Goal: Use online tool/utility: Utilize a website feature to perform a specific function

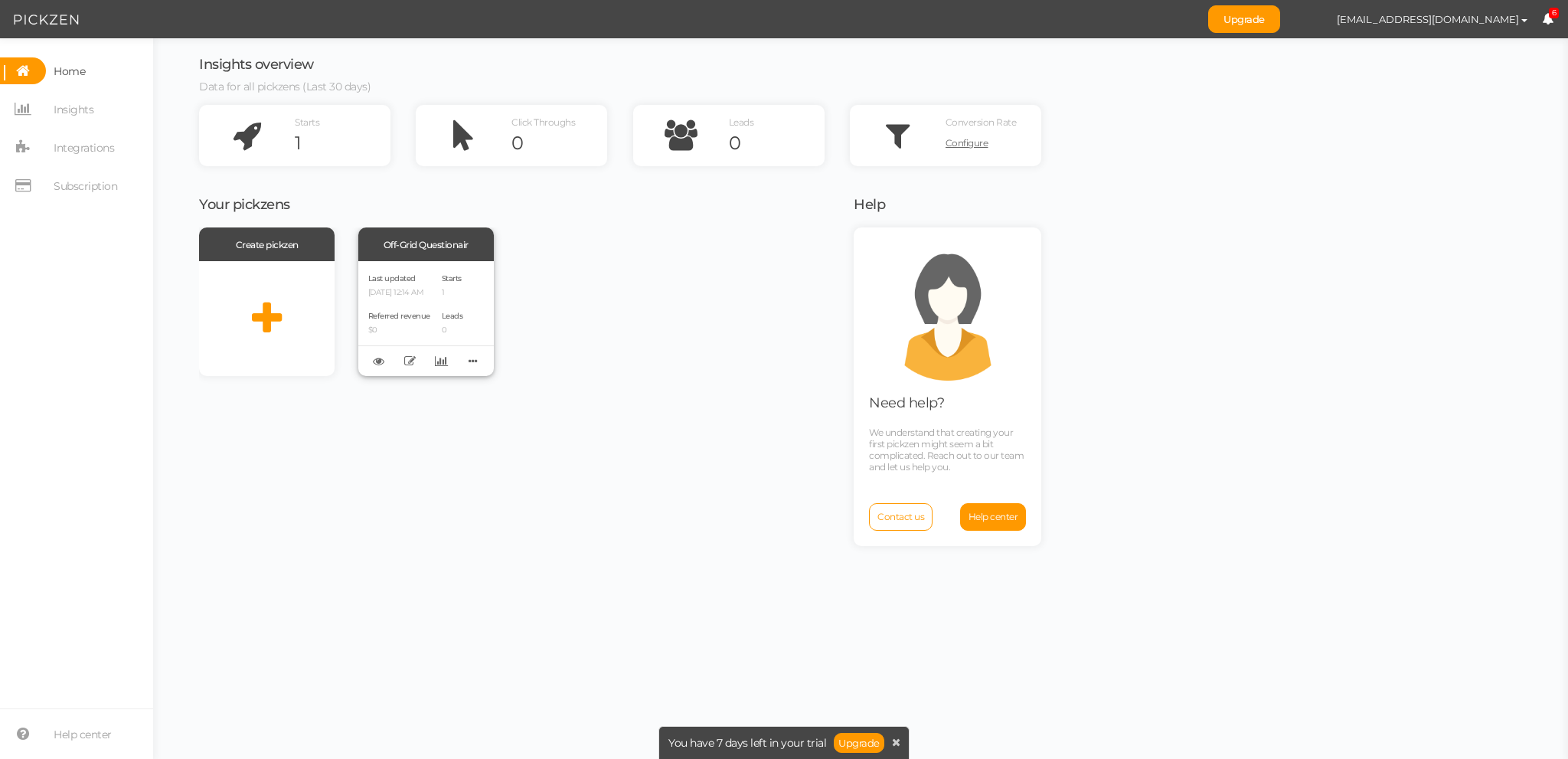
click at [426, 246] on div "Off-Grid Questionair" at bounding box center [426, 244] width 136 height 34
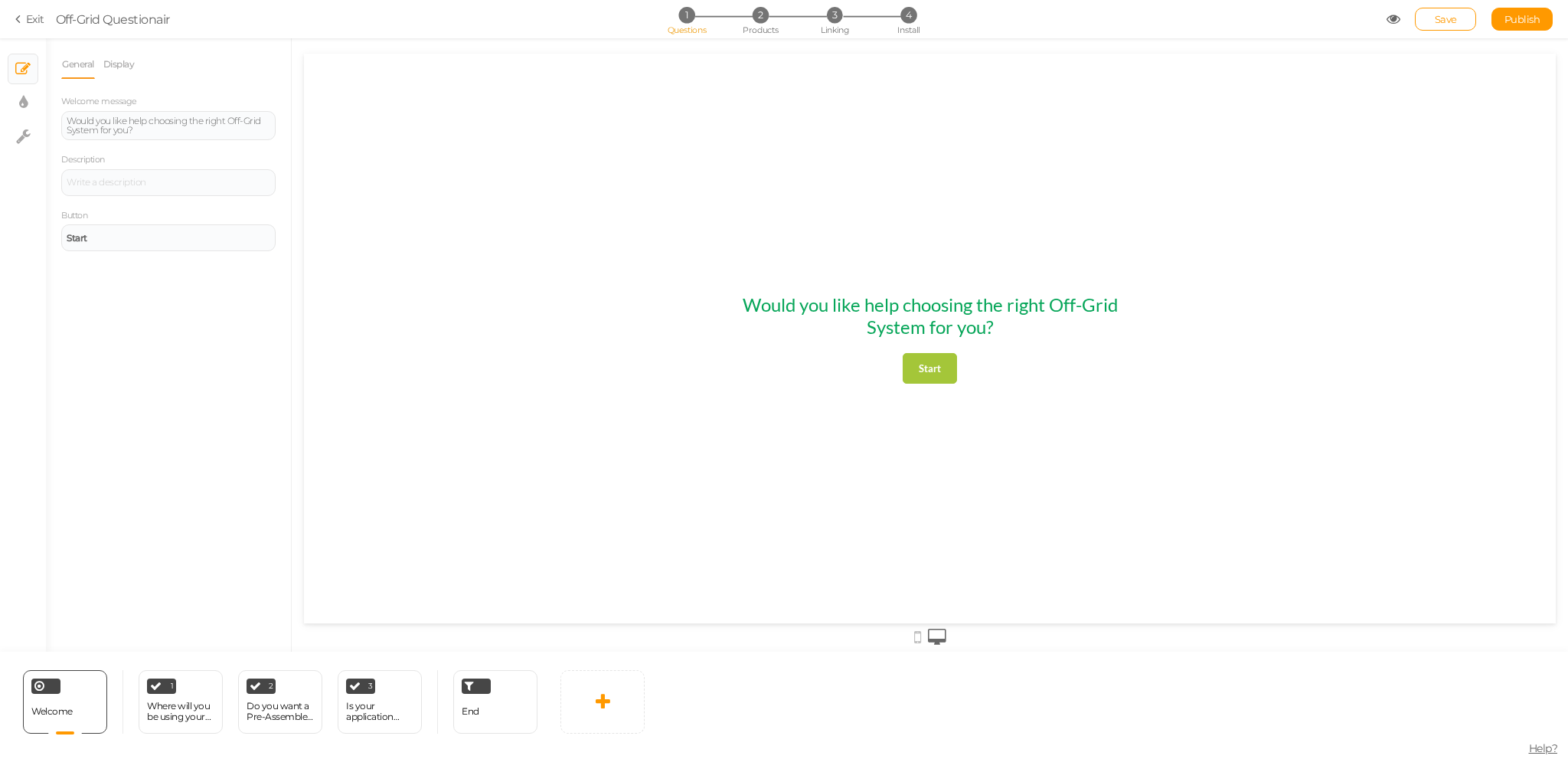
drag, startPoint x: 750, startPoint y: 301, endPoint x: 1021, endPoint y: 302, distance: 271.0
click at [1021, 302] on div "Would you like help choosing the right Off-Grid System for you?" at bounding box center [930, 315] width 410 height 44
drag, startPoint x: 913, startPoint y: 330, endPoint x: 802, endPoint y: 322, distance: 111.3
click at [808, 330] on div "Would you like help choosing the right Off-Grid System for you?" at bounding box center [930, 315] width 410 height 44
click at [930, 372] on strong "Start" at bounding box center [930, 368] width 22 height 12
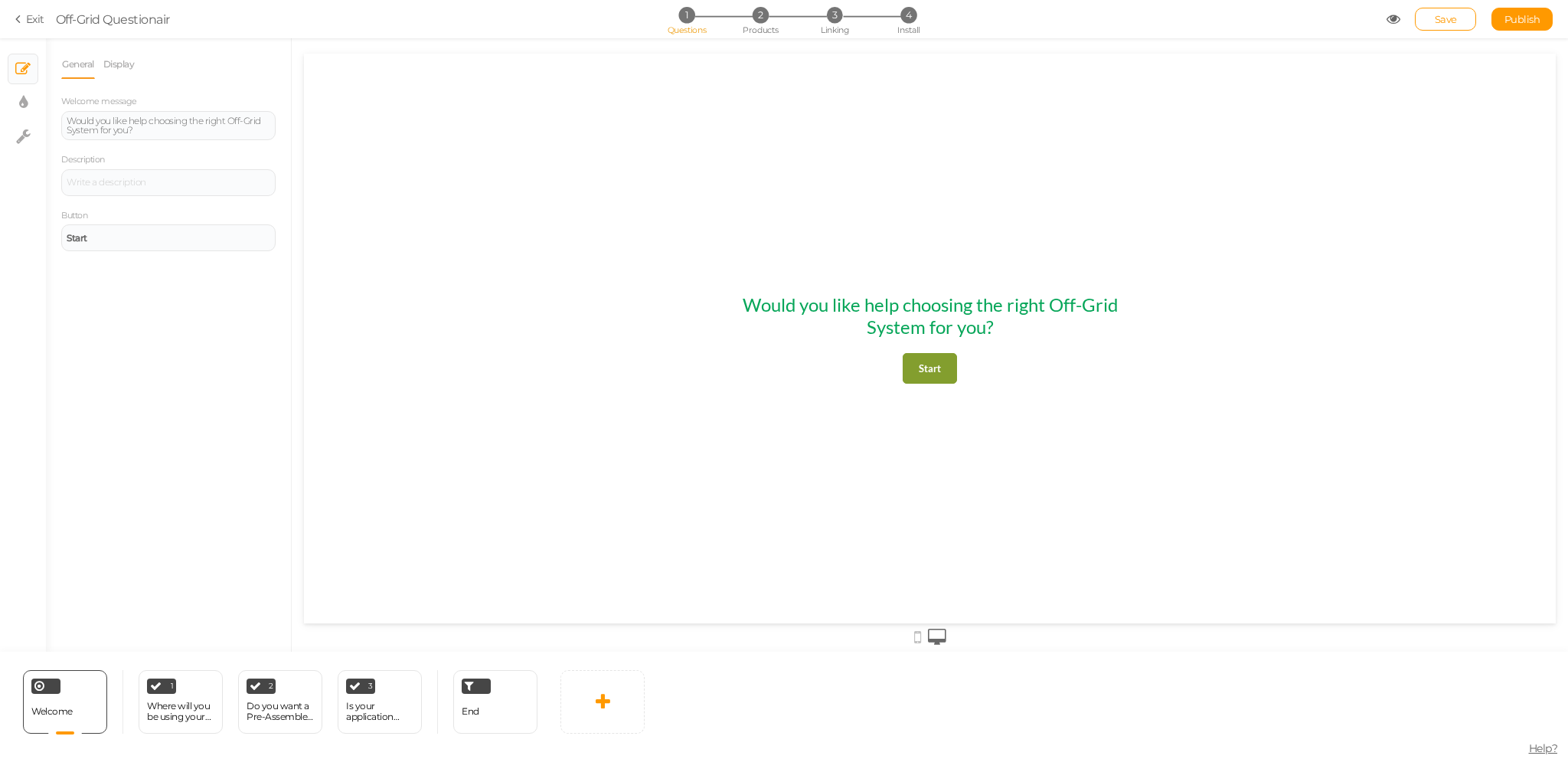
click at [932, 364] on strong "Start" at bounding box center [930, 368] width 22 height 12
click at [920, 370] on strong "Start" at bounding box center [930, 368] width 22 height 12
click at [939, 373] on strong "Start" at bounding box center [930, 368] width 22 height 12
click at [933, 369] on strong "Start" at bounding box center [930, 368] width 22 height 12
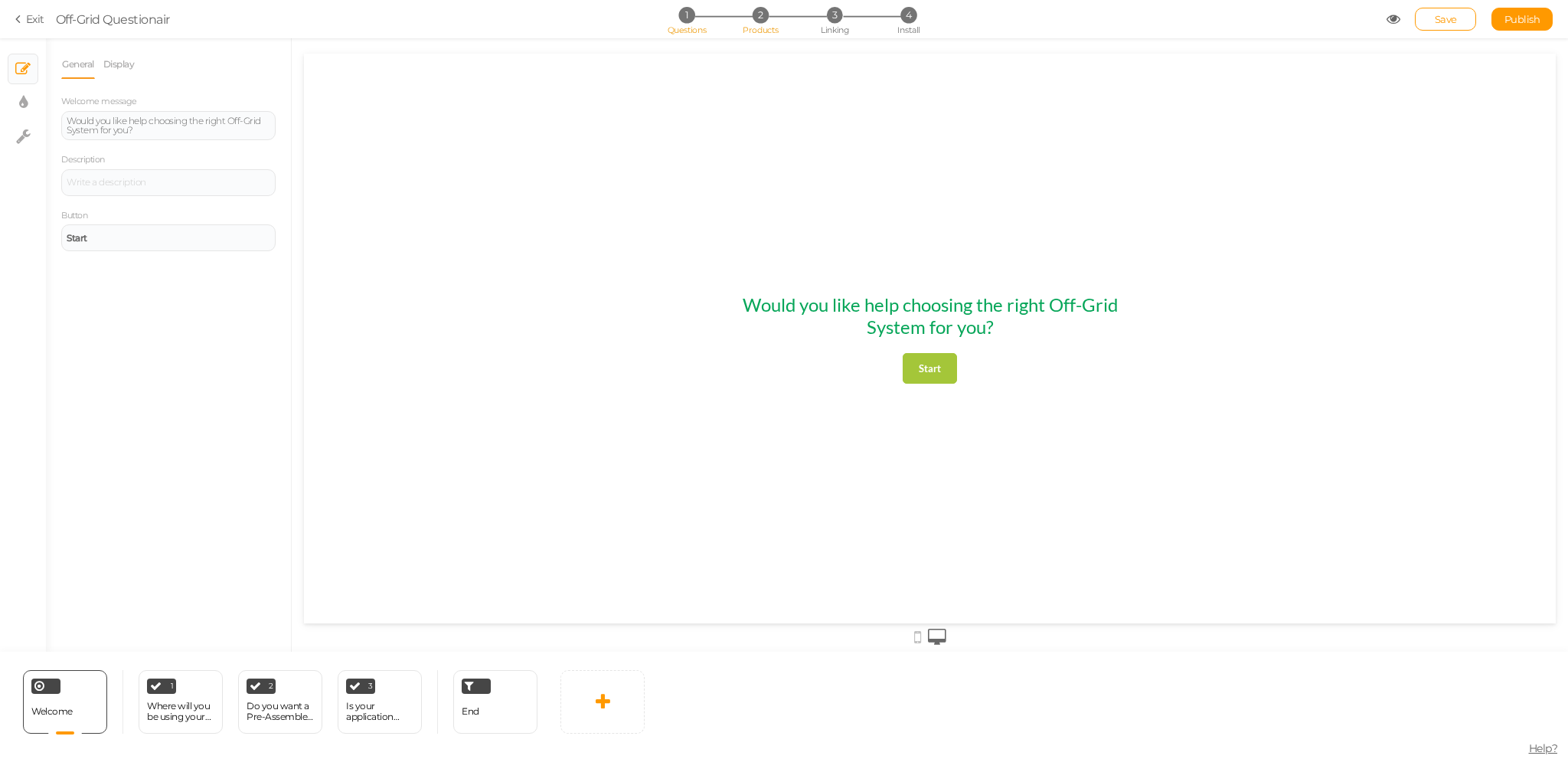
click at [758, 12] on span "2" at bounding box center [761, 15] width 16 height 16
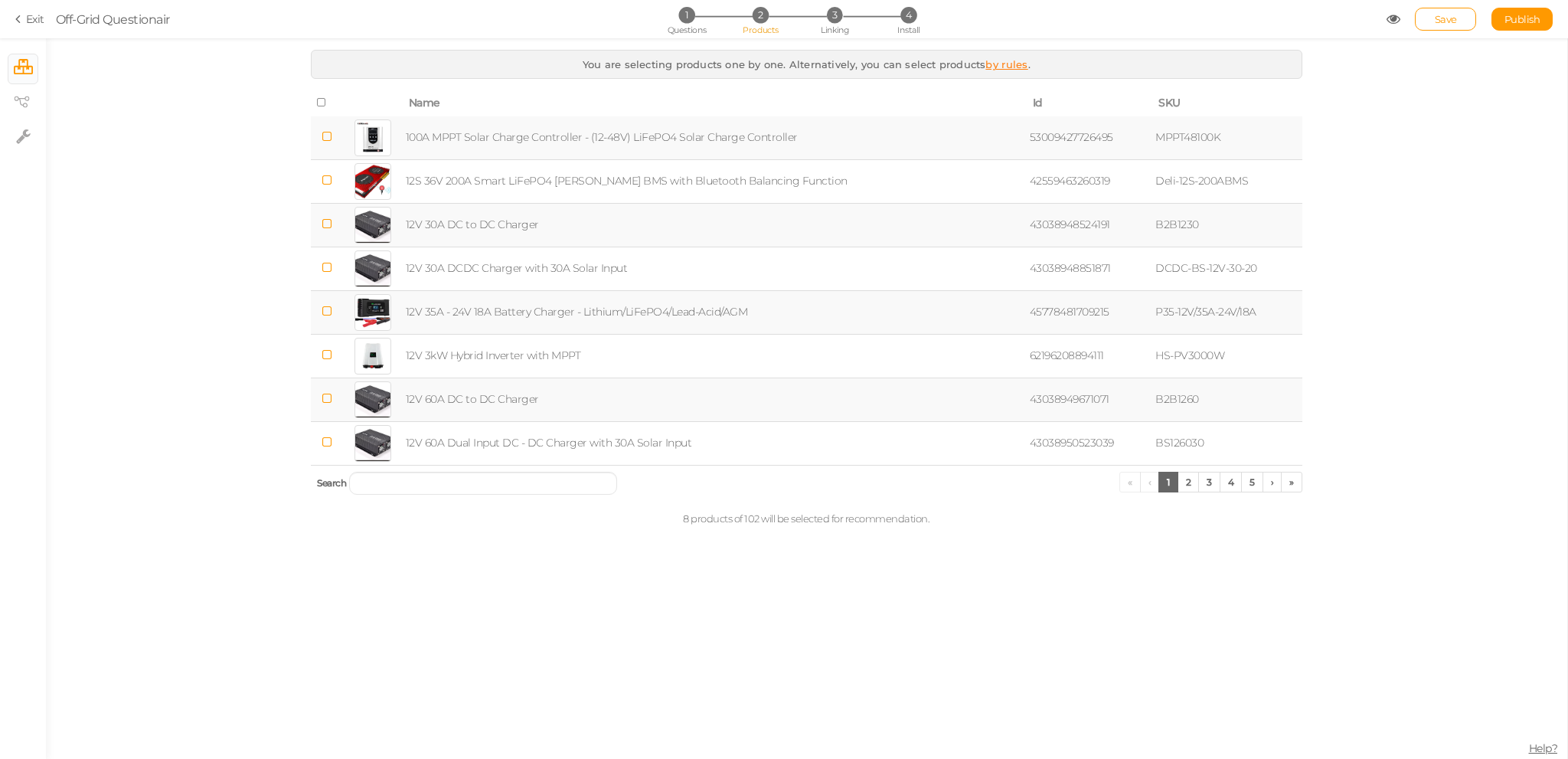
click at [1387, 18] on icon at bounding box center [1394, 19] width 14 height 14
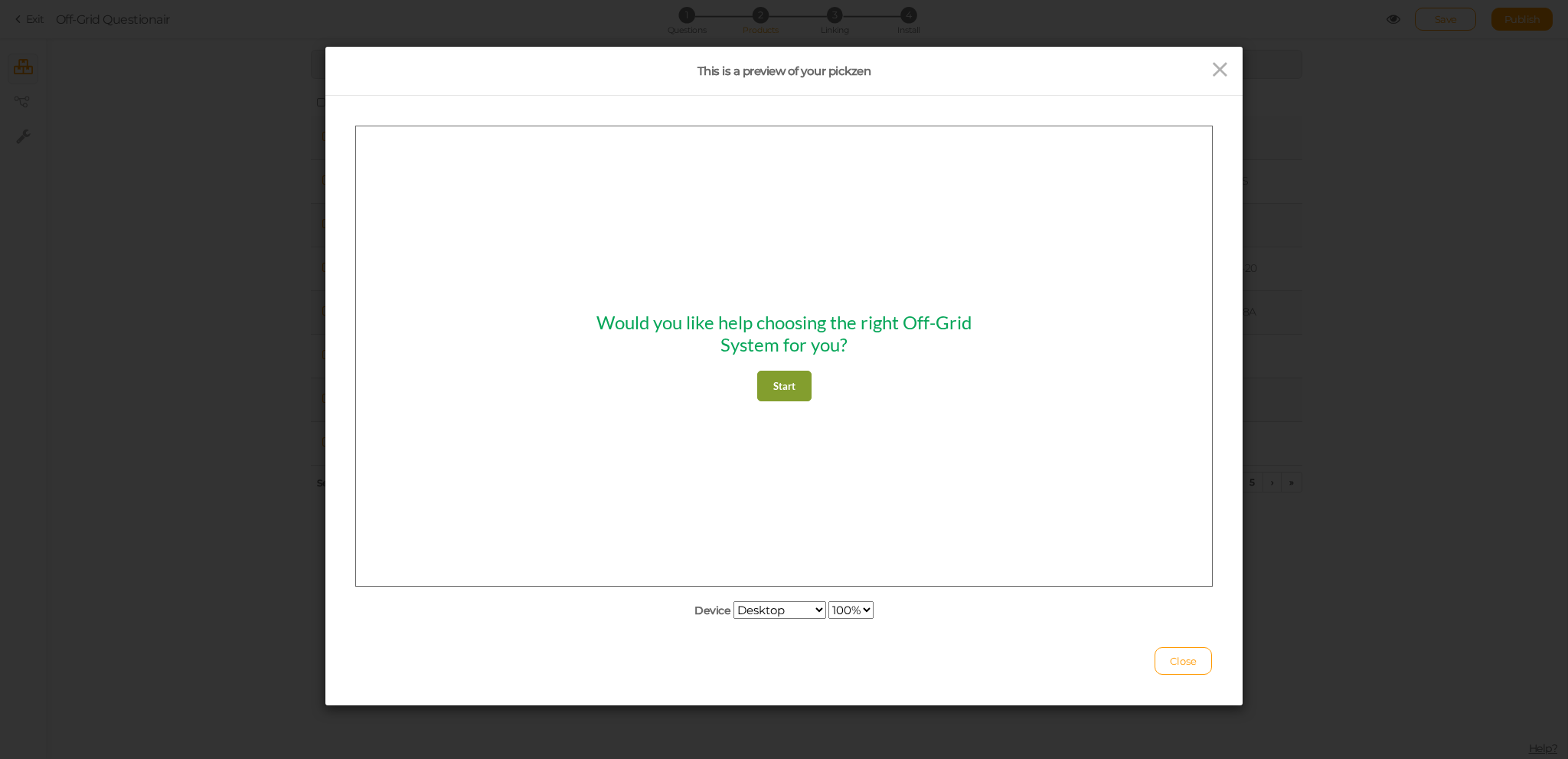
click at [780, 378] on link "Start" at bounding box center [784, 384] width 54 height 30
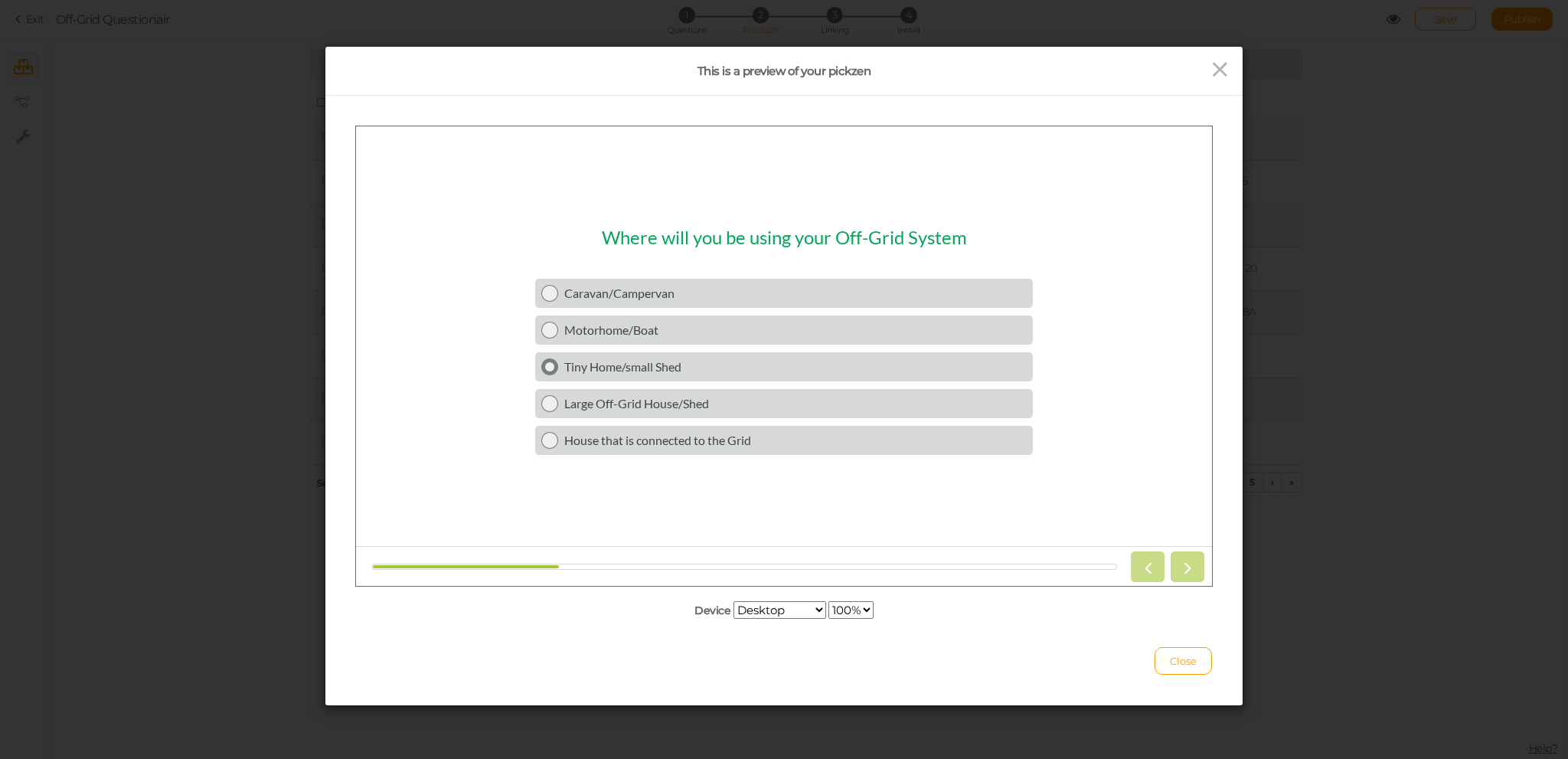
click at [623, 367] on div "Tiny Home/small Shed" at bounding box center [796, 365] width 463 height 15
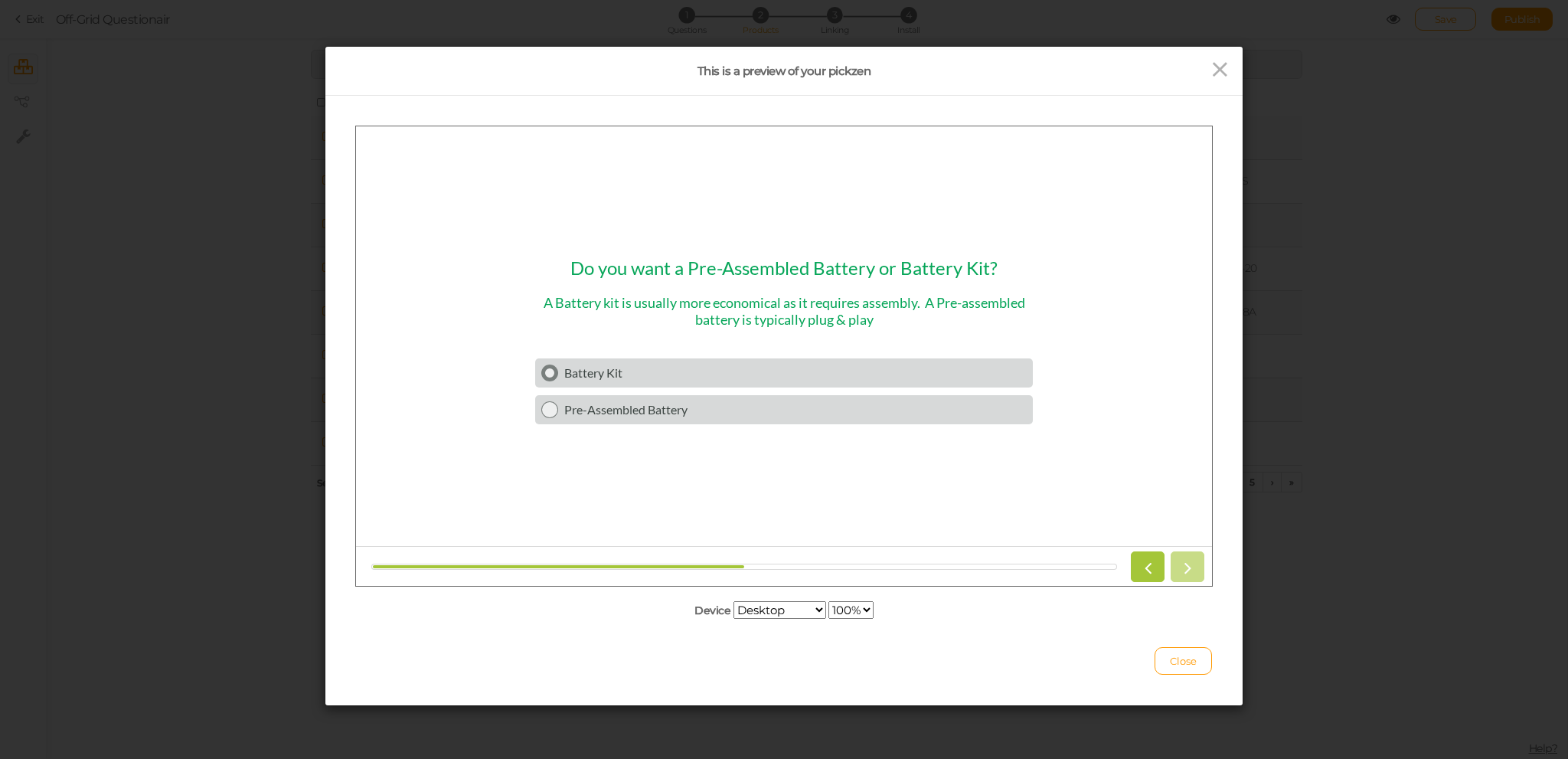
click at [654, 376] on div "Battery Kit" at bounding box center [796, 371] width 463 height 15
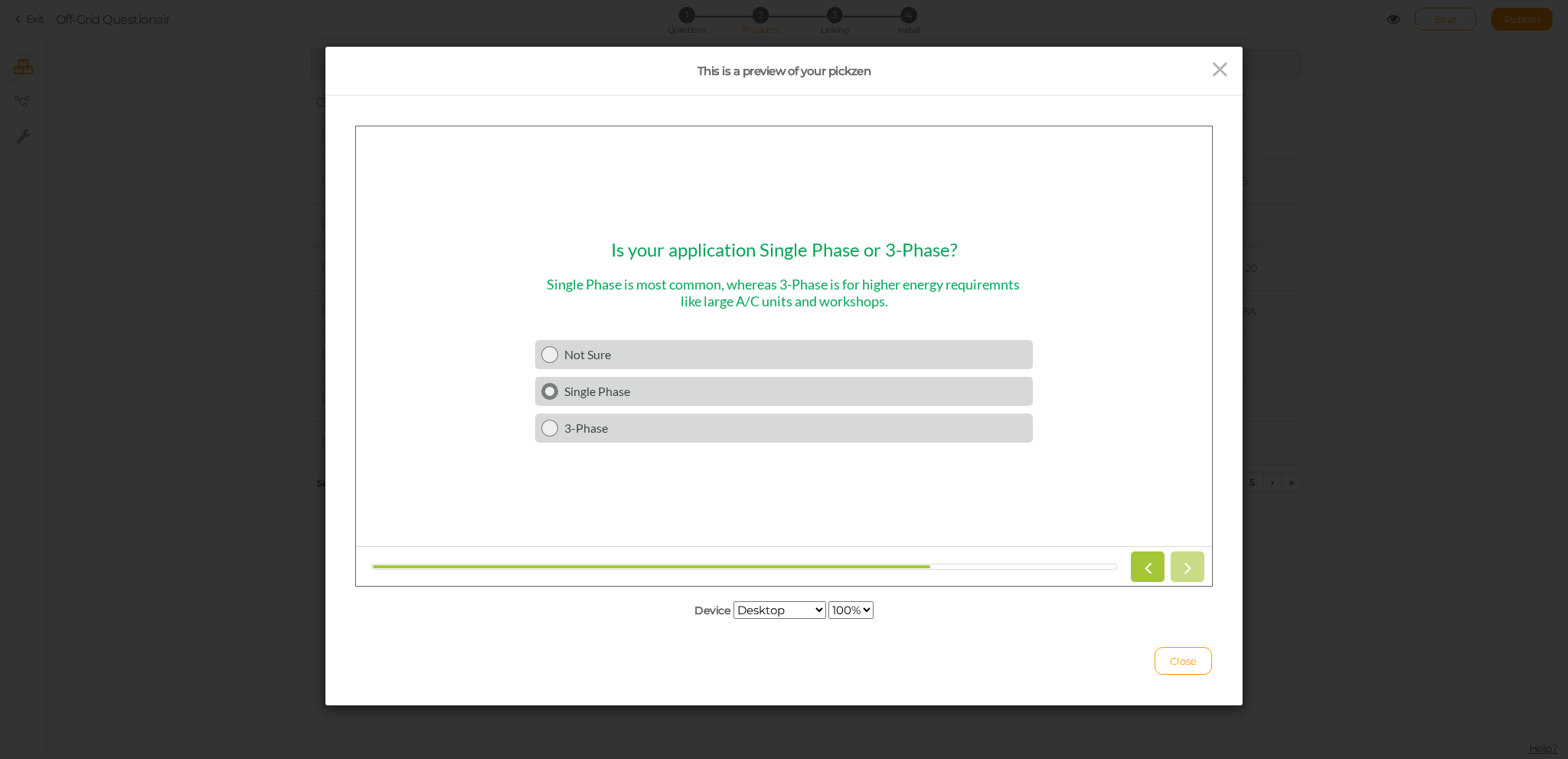
click at [680, 383] on div "Single Phase" at bounding box center [796, 389] width 463 height 15
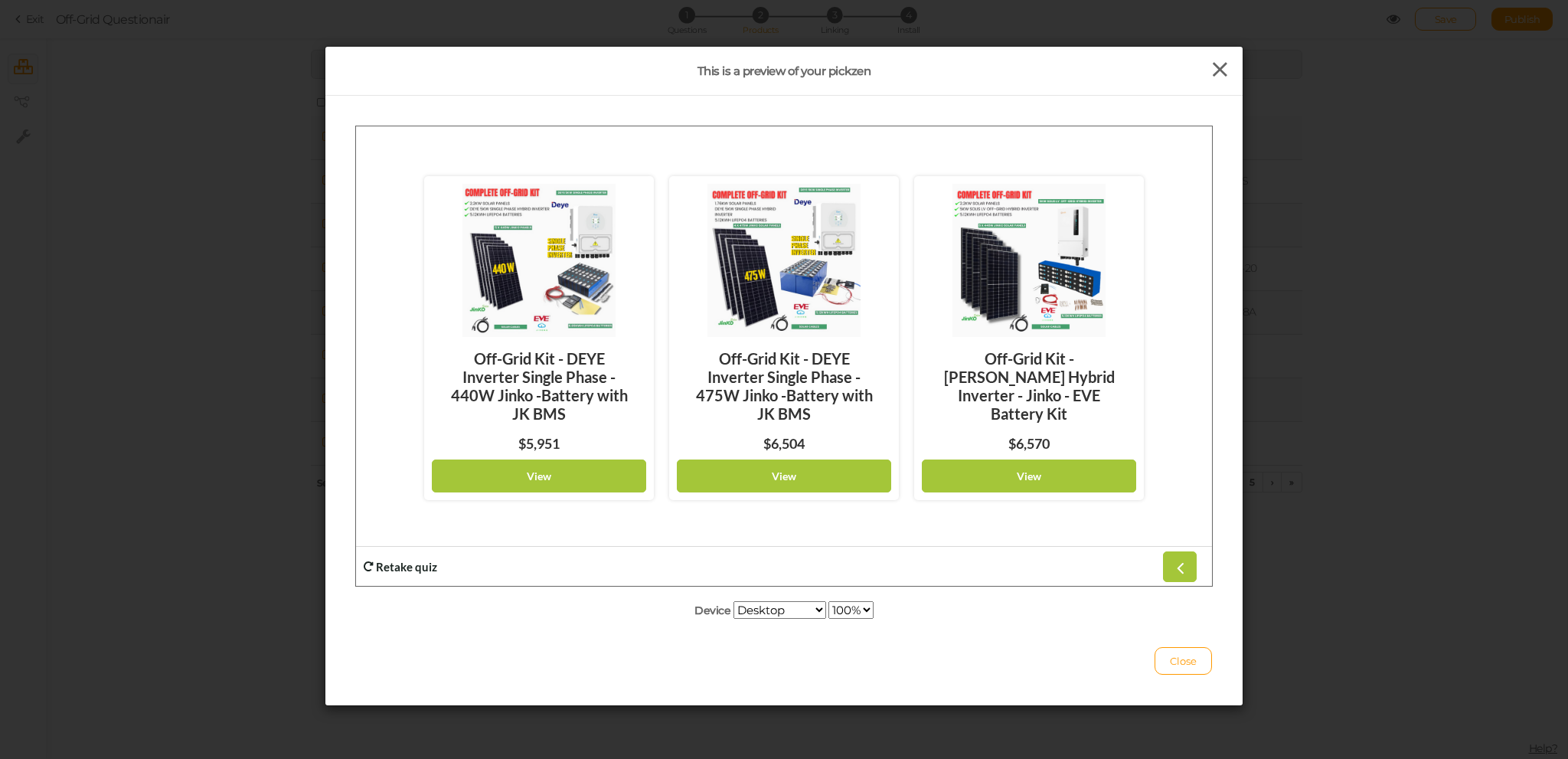
click at [1212, 66] on icon at bounding box center [1220, 69] width 22 height 23
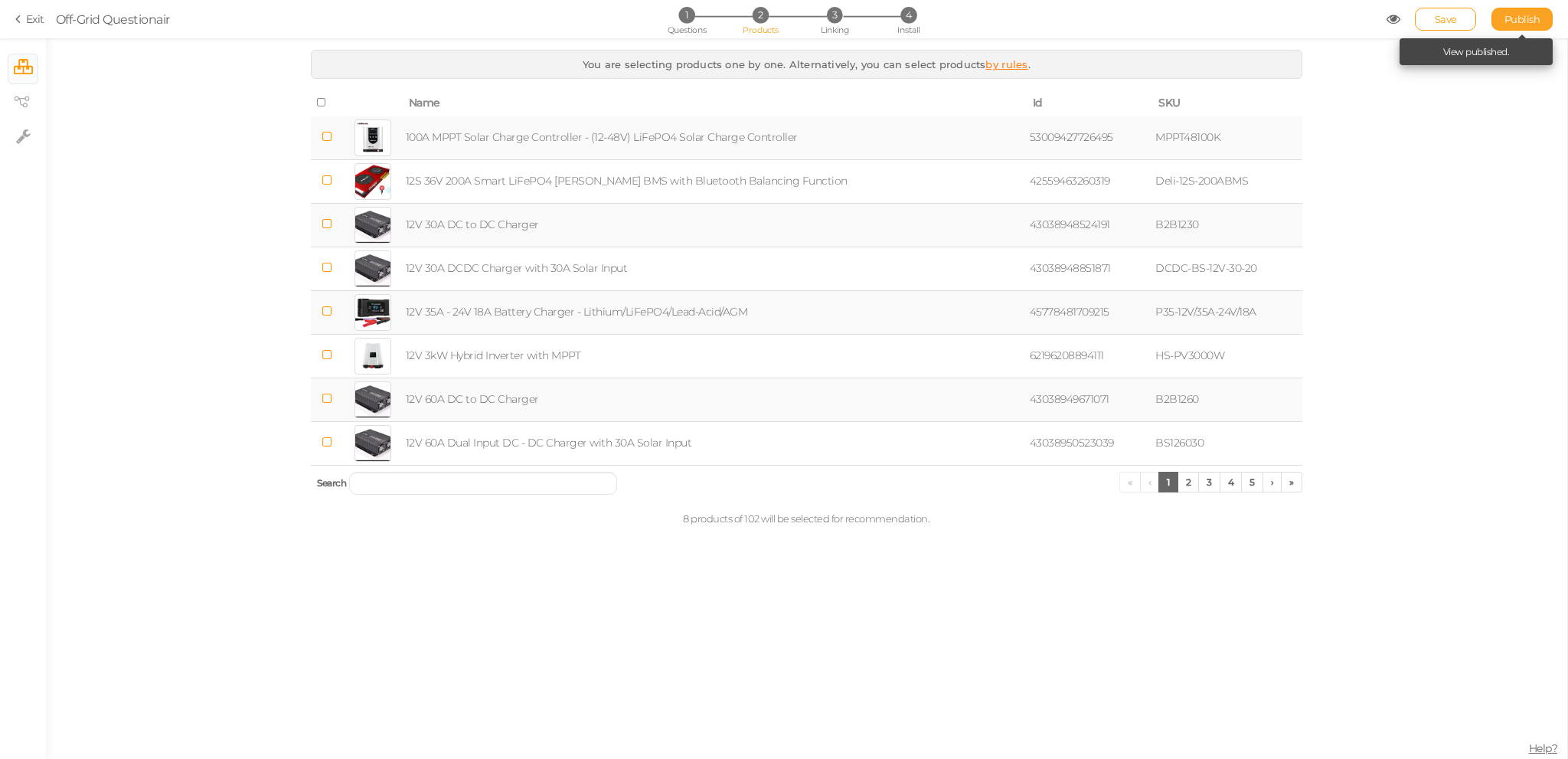
click at [1528, 21] on span "Publish" at bounding box center [1523, 19] width 36 height 12
